Goal: Book appointment/travel/reservation

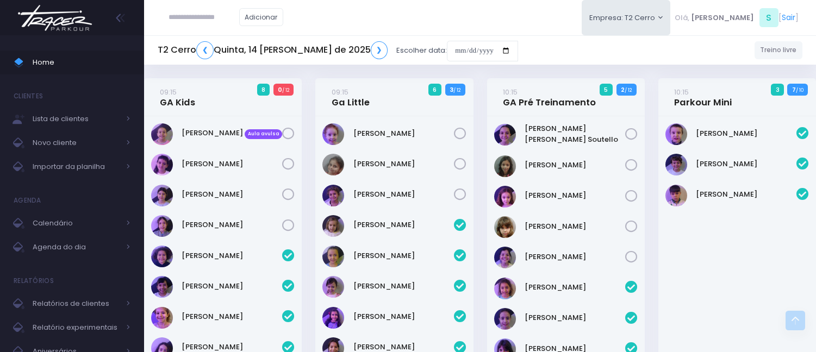
scroll to position [1820, 0]
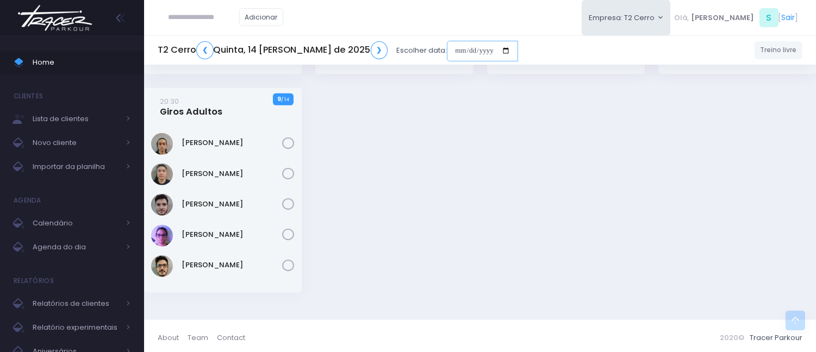
drag, startPoint x: 422, startPoint y: 45, endPoint x: 426, endPoint y: 57, distance: 12.6
click at [447, 46] on input "date" at bounding box center [482, 51] width 71 height 21
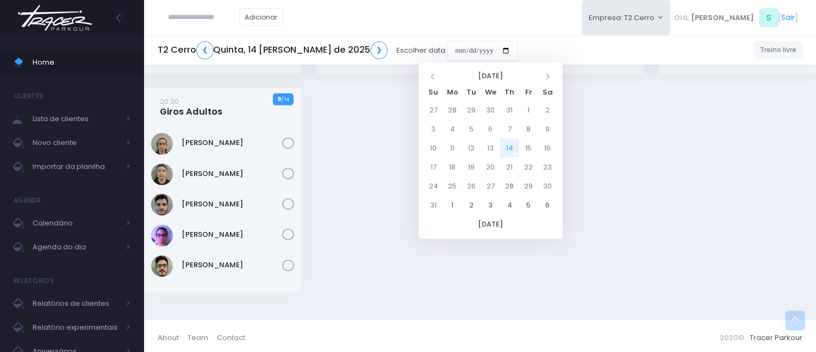
click at [508, 144] on td "14" at bounding box center [509, 148] width 19 height 19
type input "**********"
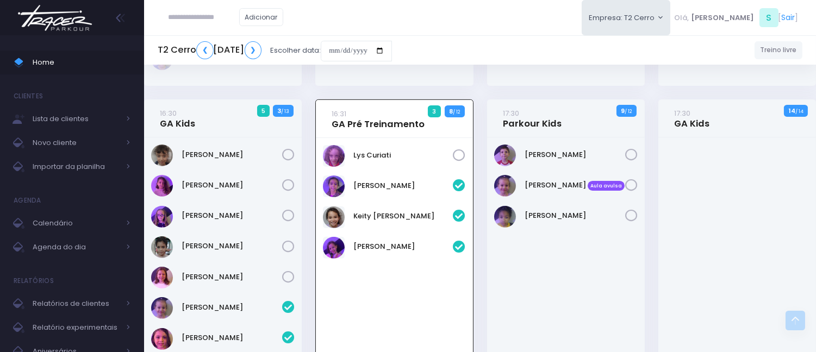
scroll to position [700, 0]
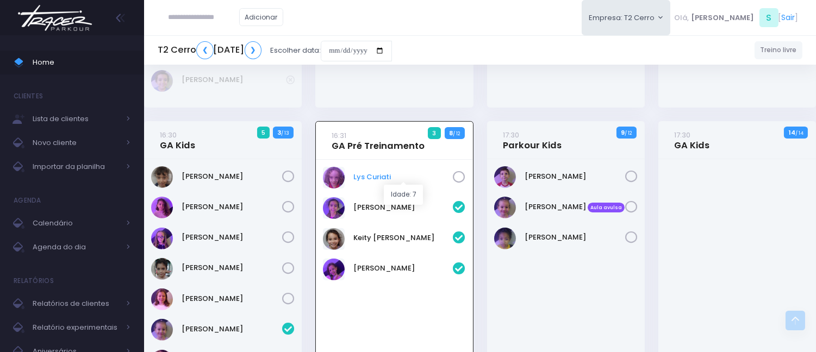
click at [389, 172] on link "Lys Curiati" at bounding box center [403, 177] width 99 height 11
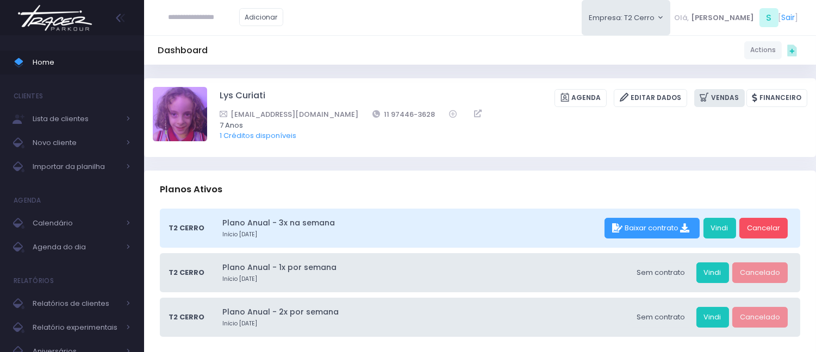
click at [719, 104] on link "Vendas" at bounding box center [719, 98] width 51 height 18
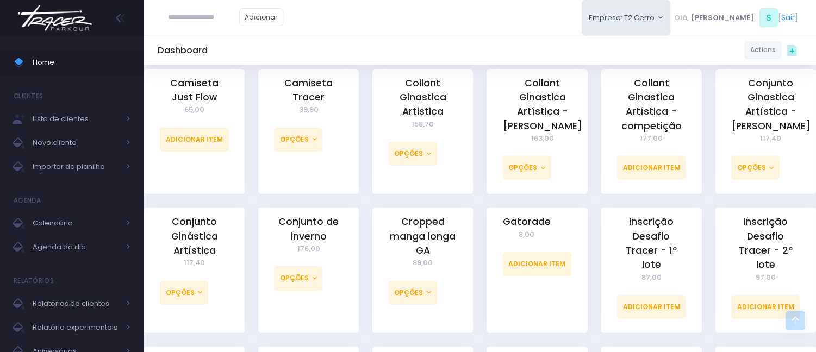
scroll to position [544, 0]
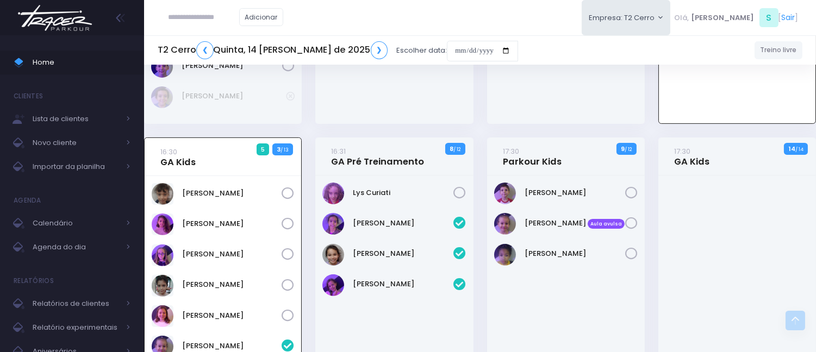
scroll to position [511, 0]
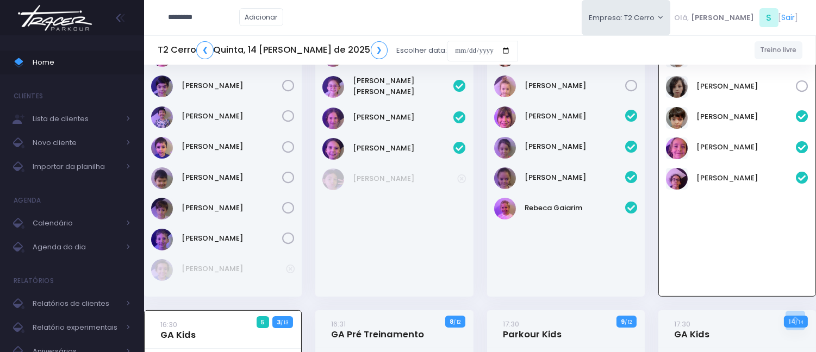
type input "*********"
click input "submit" at bounding box center [0, 0] width 0 height 0
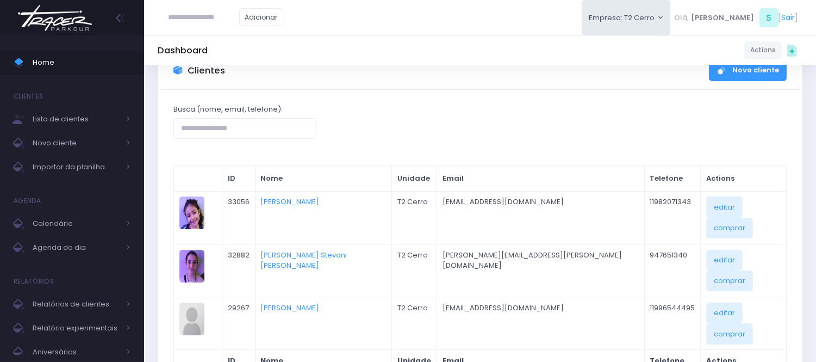
scroll to position [60, 0]
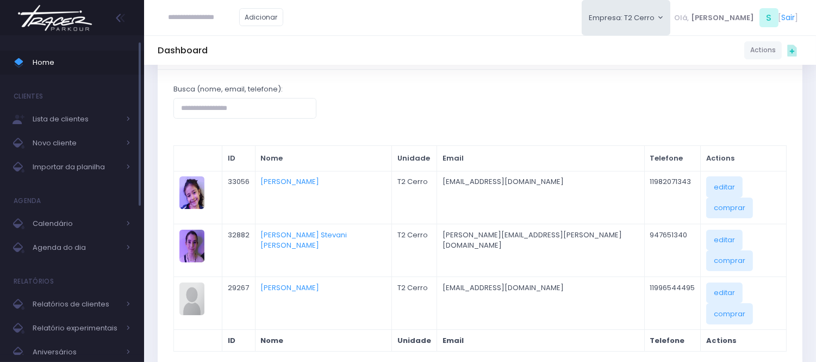
click at [128, 62] on span "Home" at bounding box center [82, 62] width 98 height 14
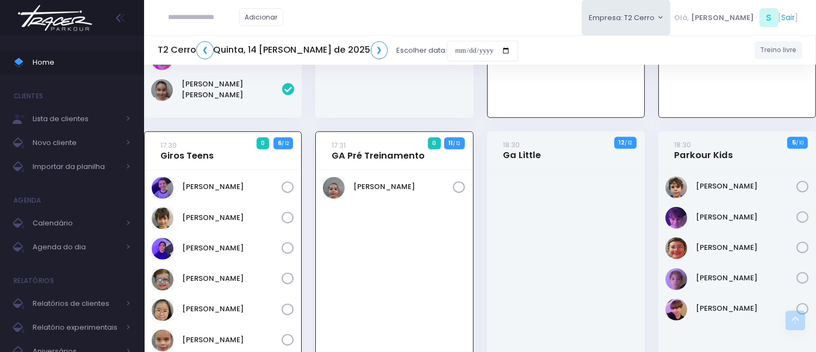
scroll to position [942, 0]
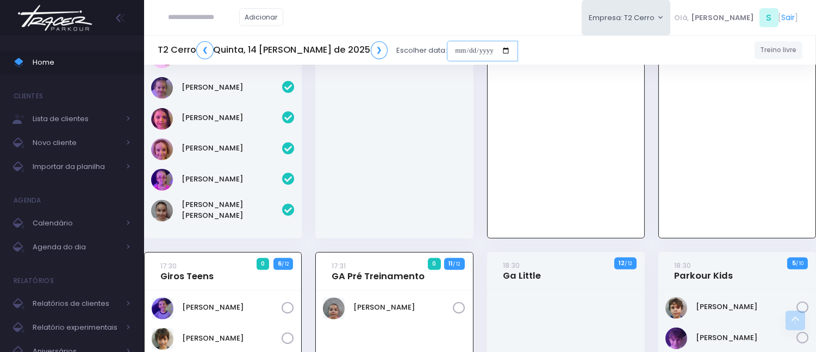
drag, startPoint x: 428, startPoint y: 46, endPoint x: 430, endPoint y: 53, distance: 7.4
click at [447, 52] on input "date" at bounding box center [482, 51] width 71 height 21
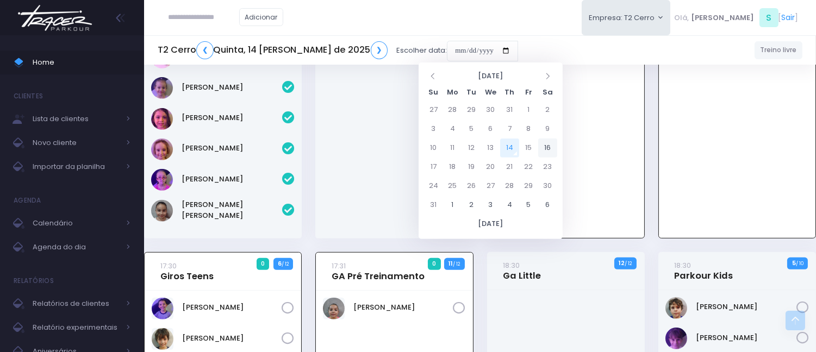
click at [547, 142] on td "16" at bounding box center [547, 148] width 19 height 19
type input "**********"
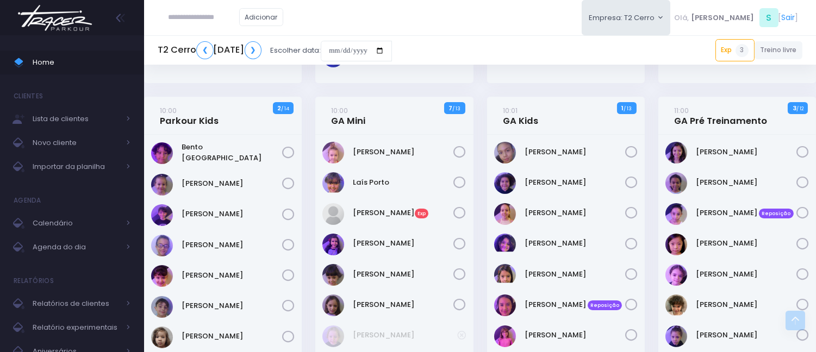
scroll to position [422, 0]
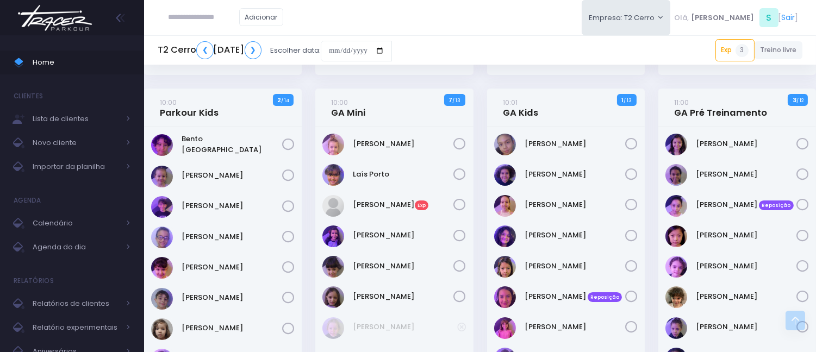
click at [538, 57] on div "T2 Cerro ❮ [DATE] ❯ Escolher data: Exp 3 10:00 [PERSON_NAME] 10:00 [PERSON_NAME…" at bounding box center [480, 50] width 672 height 25
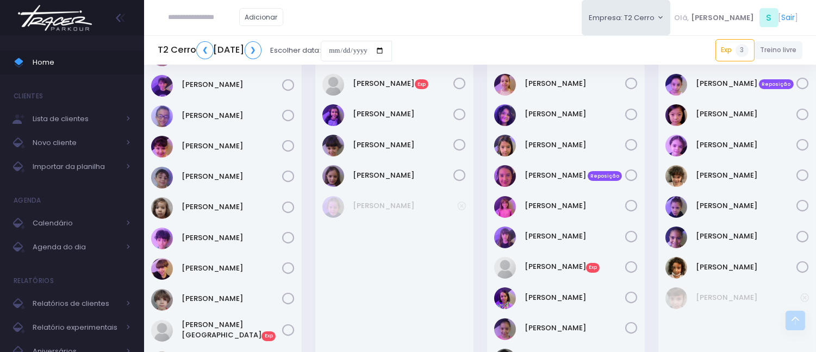
scroll to position [664, 0]
